Goal: Communication & Community: Participate in discussion

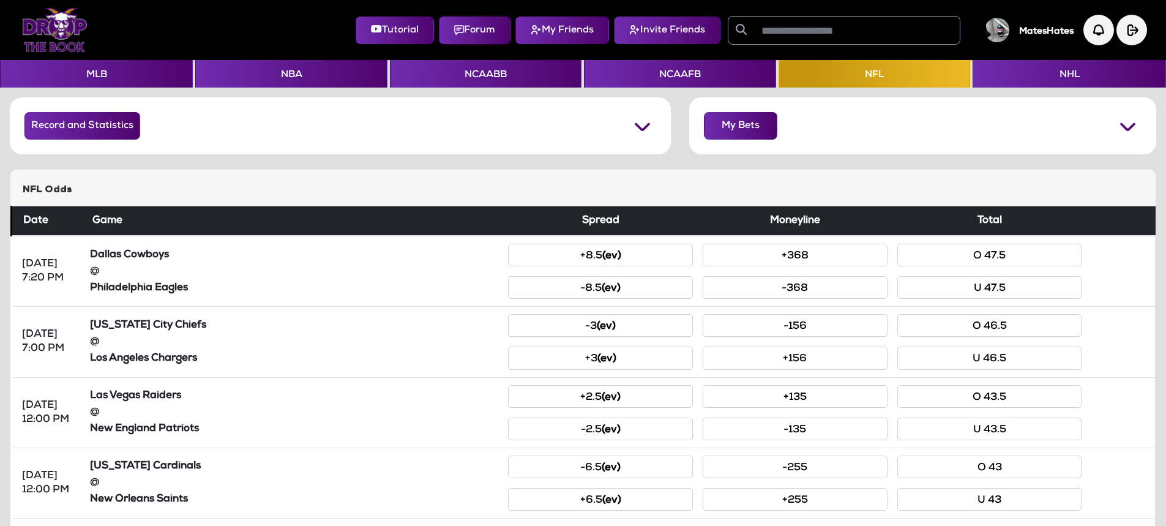
click at [459, 32] on button "Forum" at bounding box center [475, 31] width 72 height 28
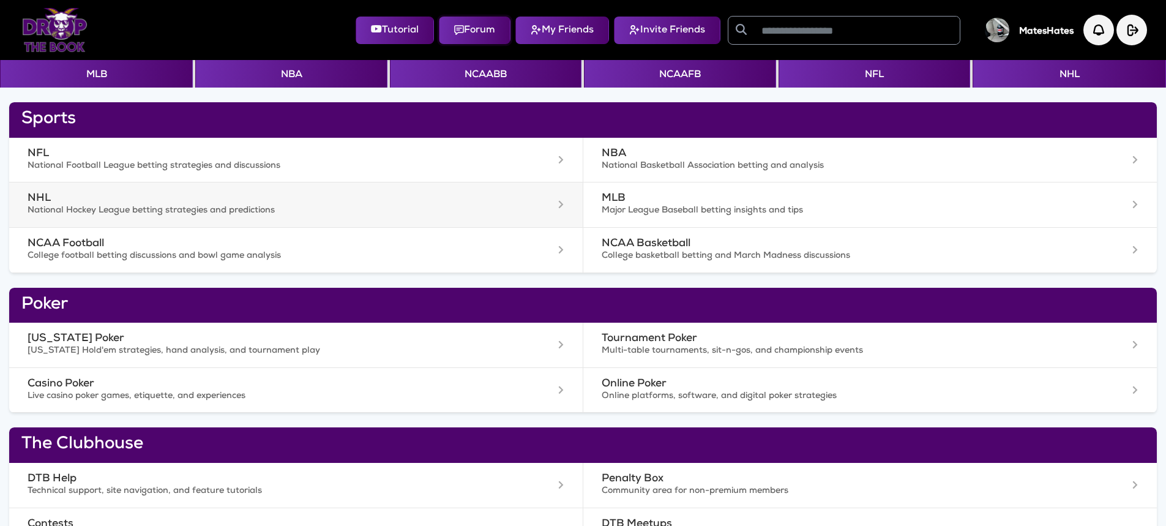
scroll to position [61, 0]
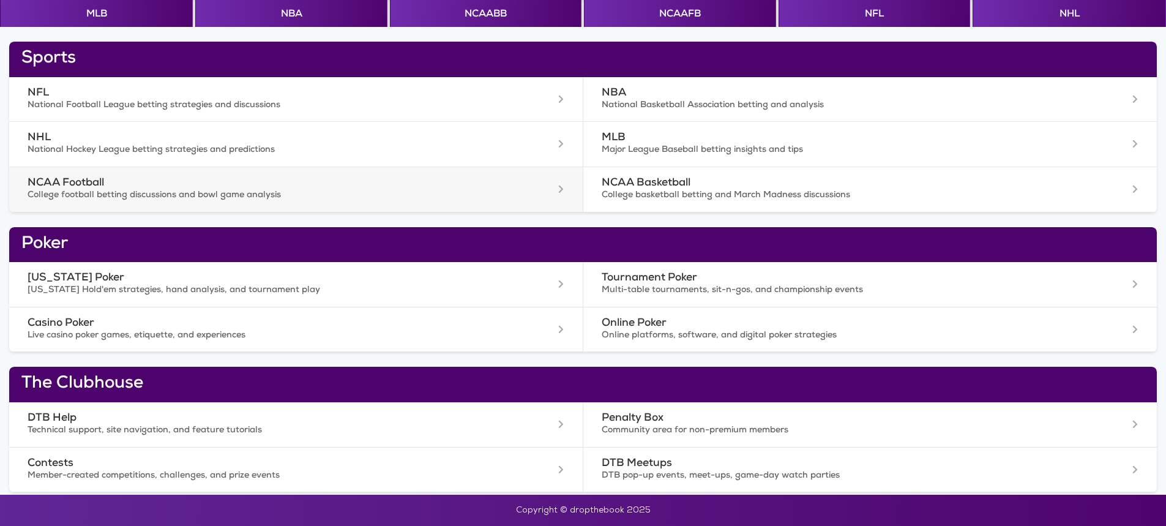
click at [134, 192] on p "College football betting discussions and bowl game analysis" at bounding box center [256, 196] width 457 height 12
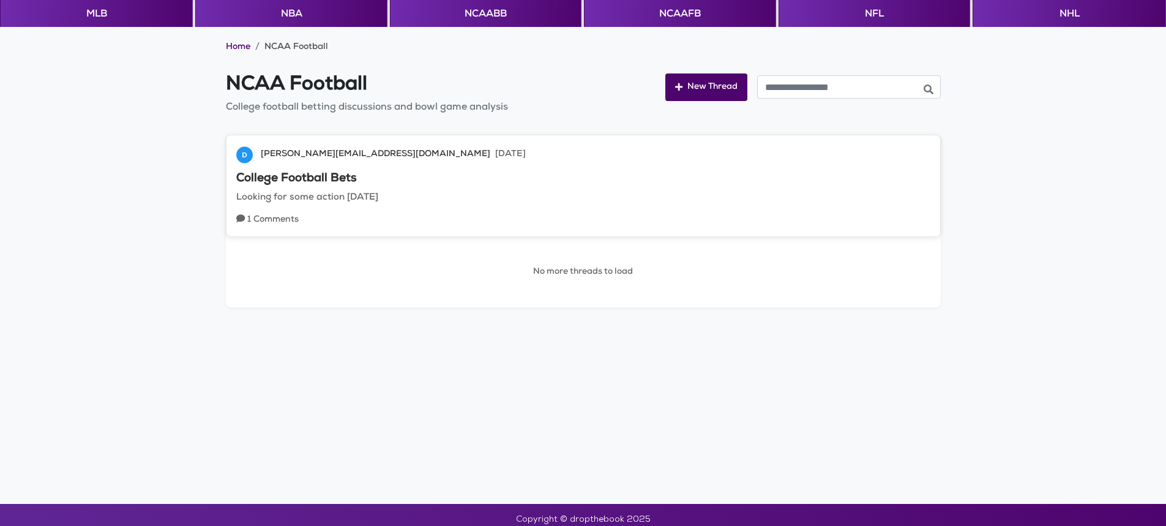
click at [323, 188] on div "D [PERSON_NAME][EMAIL_ADDRESS][DOMAIN_NAME] [DATE] College Football Bets Lookin…" at bounding box center [583, 186] width 715 height 102
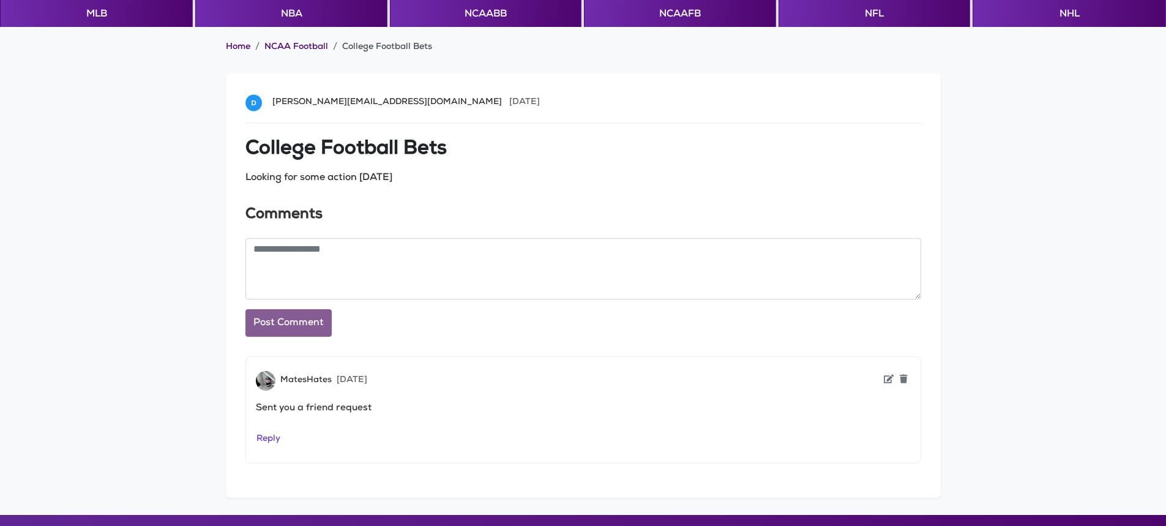
scroll to position [81, 0]
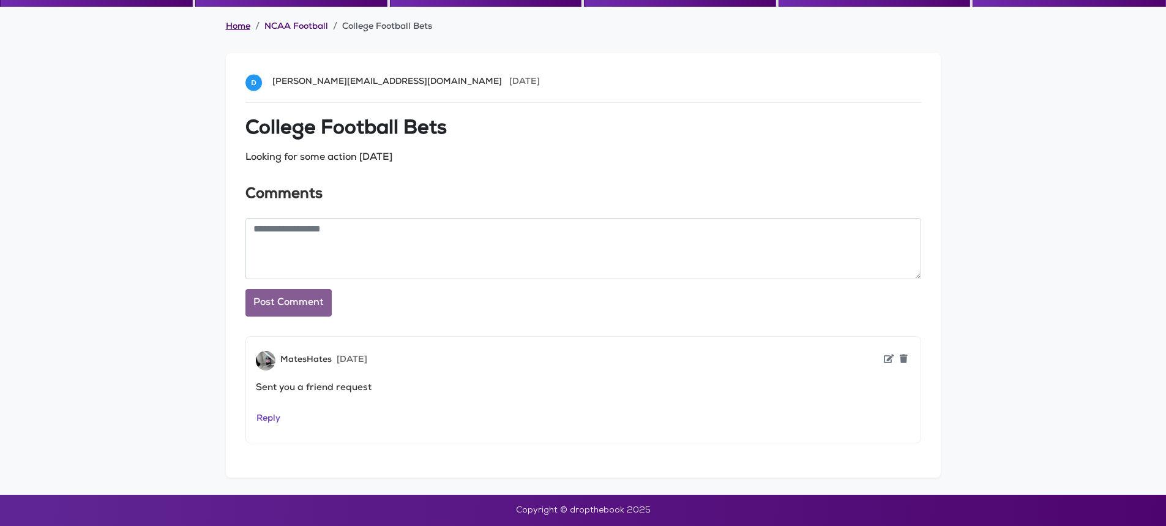
click at [237, 30] on link "Home" at bounding box center [238, 27] width 24 height 12
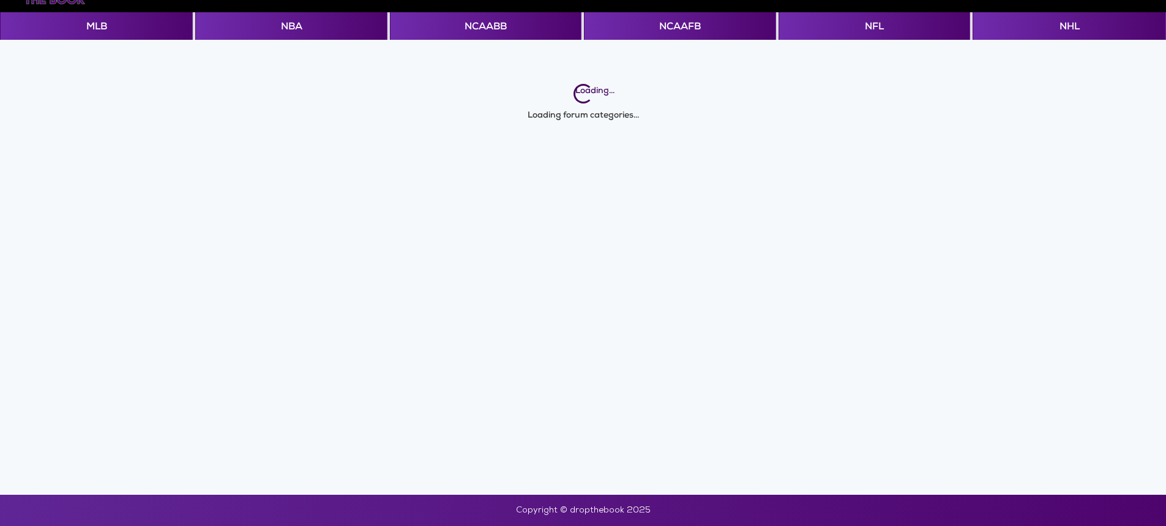
scroll to position [61, 0]
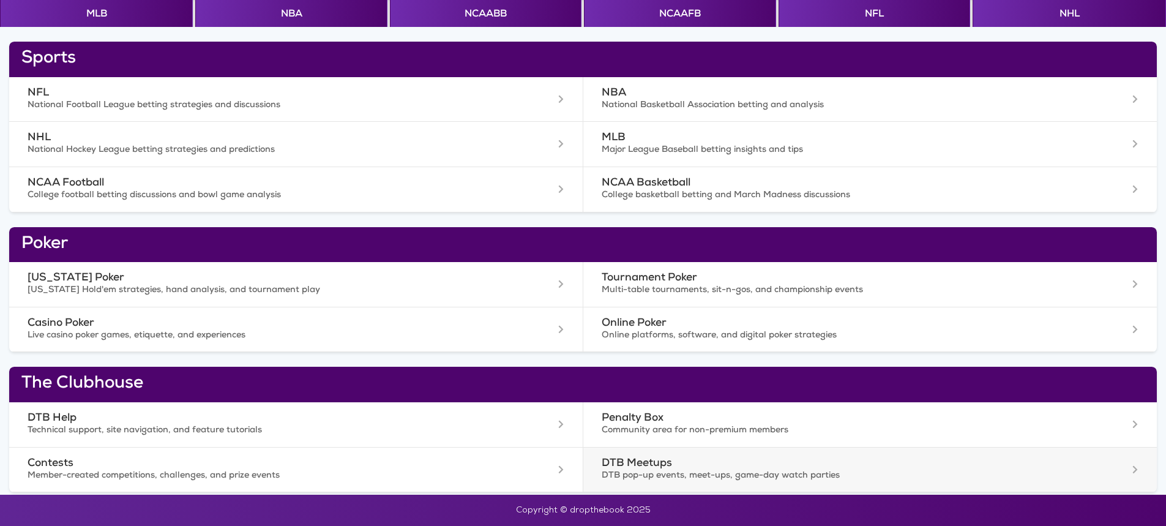
click at [623, 472] on p "DTB pop-up events, meet-ups, game-day watch parties" at bounding box center [831, 476] width 458 height 12
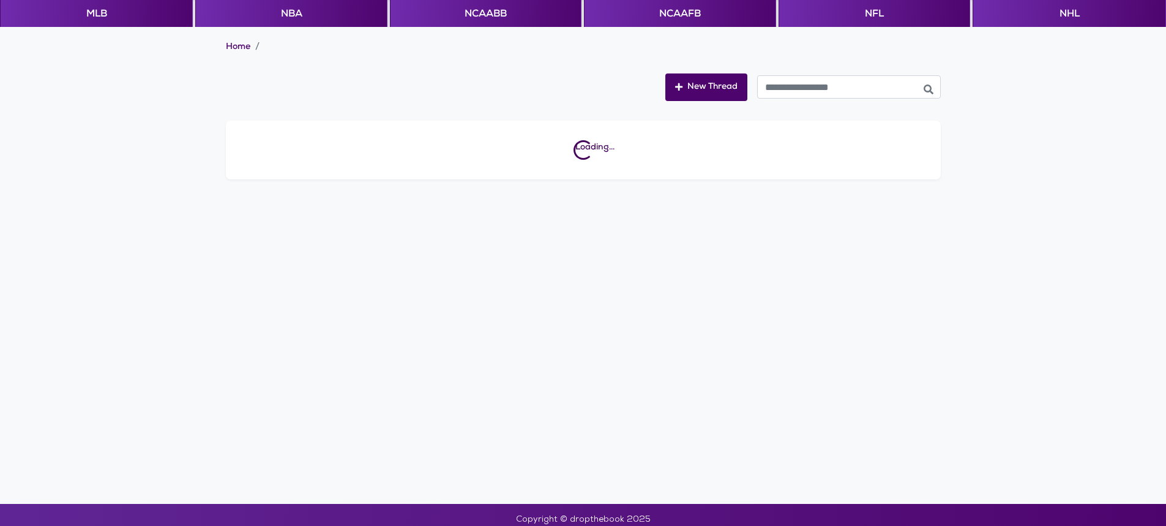
scroll to position [70, 0]
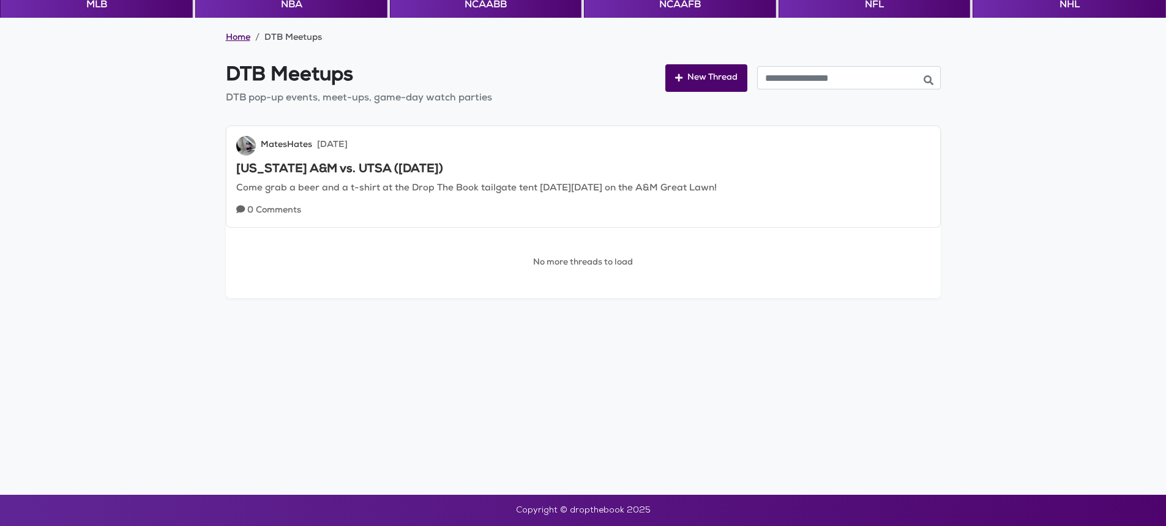
click at [241, 40] on link "Home" at bounding box center [238, 38] width 24 height 12
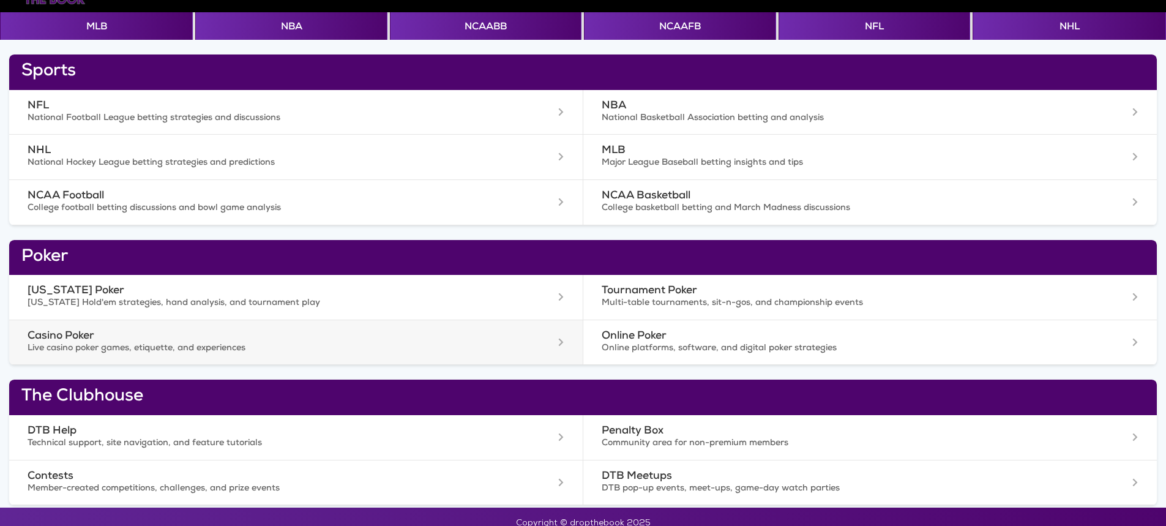
scroll to position [61, 0]
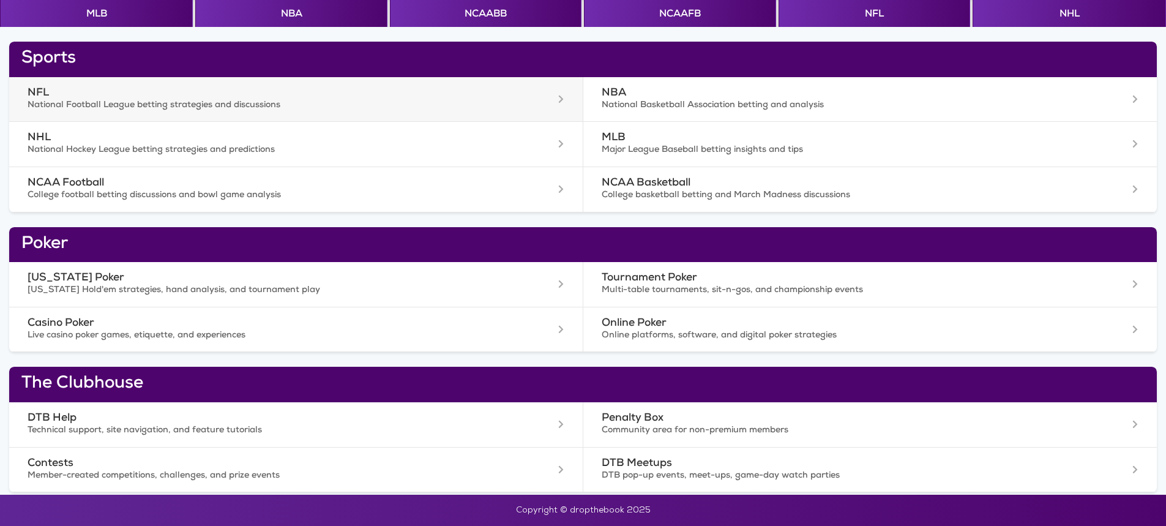
click at [48, 94] on h3 "NFL" at bounding box center [256, 93] width 457 height 13
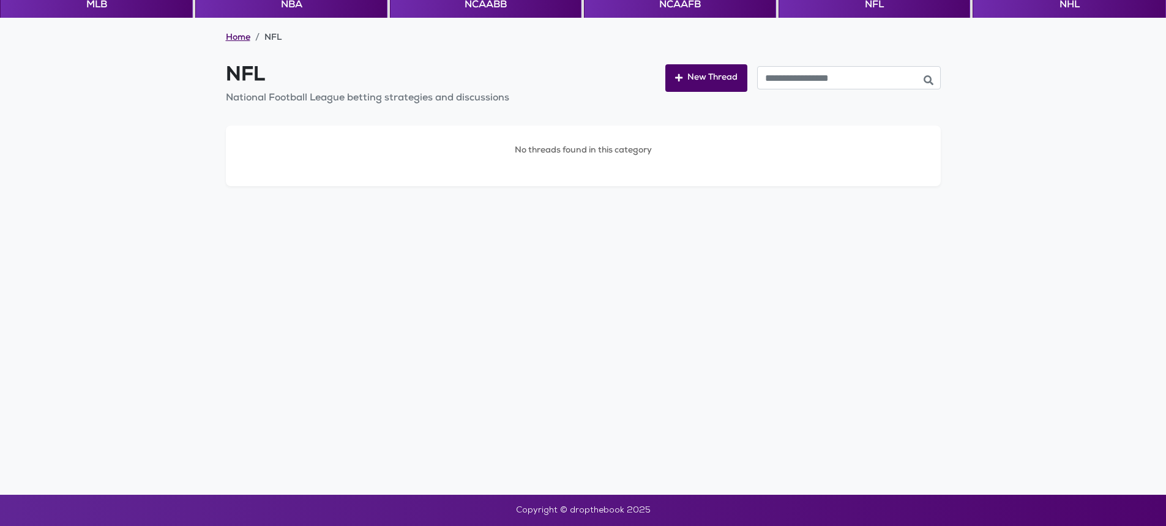
click at [241, 39] on link "Home" at bounding box center [238, 38] width 24 height 12
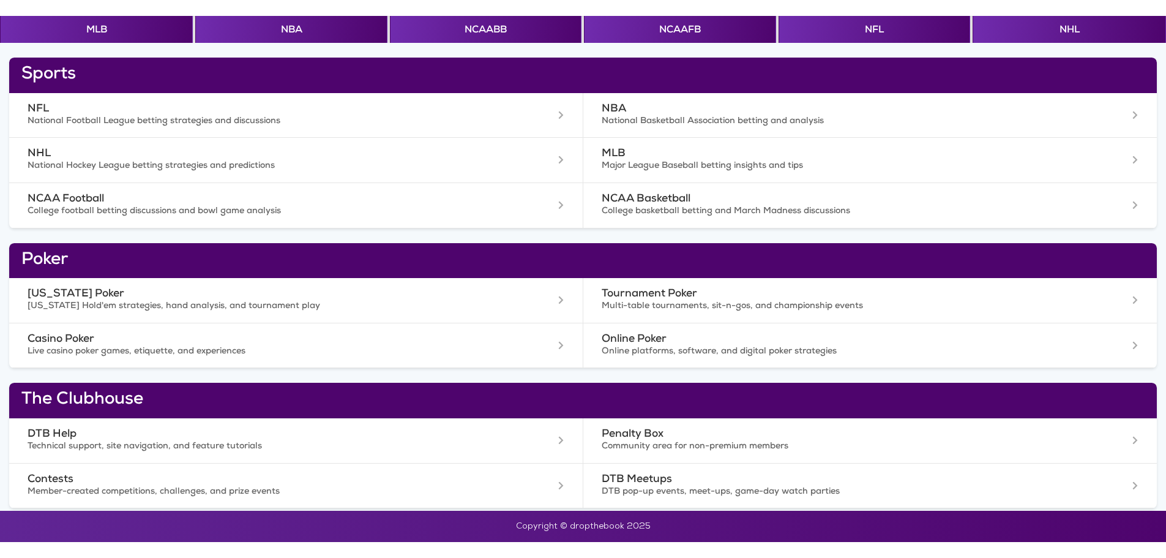
scroll to position [29, 0]
